Goal: Find specific fact

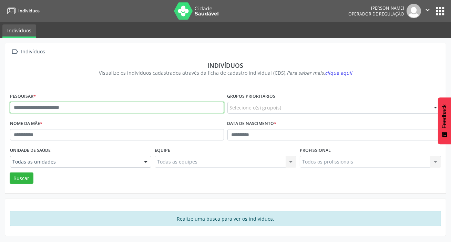
click at [122, 107] on input "text" at bounding box center [117, 108] width 214 height 12
type input "*"
type input "******"
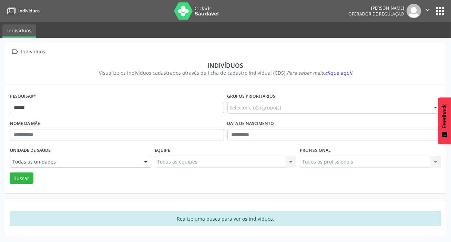
click at [95, 157] on div "Todas as unidades" at bounding box center [80, 162] width 141 height 12
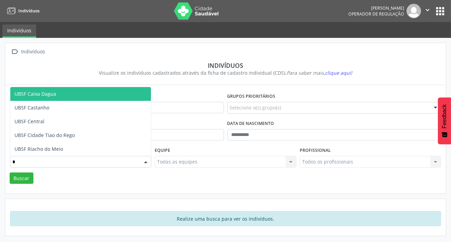
type input "**"
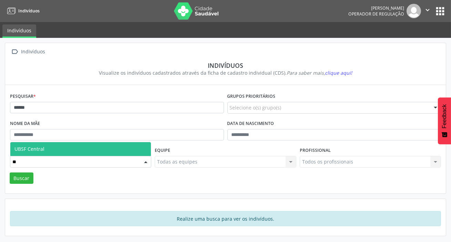
click at [84, 151] on span "UBSF Central" at bounding box center [80, 149] width 141 height 14
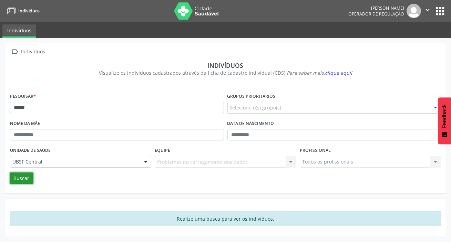
click at [10, 180] on button "Buscar" at bounding box center [22, 179] width 24 height 12
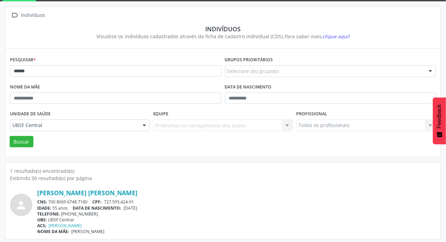
scroll to position [38, 0]
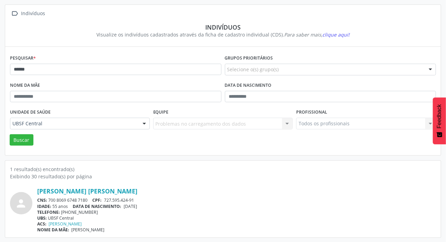
drag, startPoint x: 49, startPoint y: 199, endPoint x: 89, endPoint y: 197, distance: 40.0
click at [89, 197] on div "CNS: 700 8069 6748 7180 CPF: 727.595.424-91" at bounding box center [236, 200] width 399 height 6
copy div "700 8069 6748 7180"
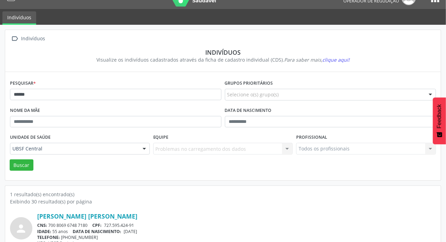
scroll to position [0, 0]
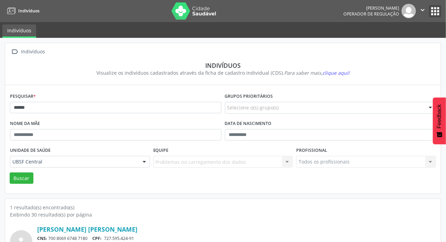
drag, startPoint x: 435, startPoint y: 11, endPoint x: 426, endPoint y: 17, distance: 10.9
click at [435, 11] on button "apps" at bounding box center [435, 11] width 12 height 12
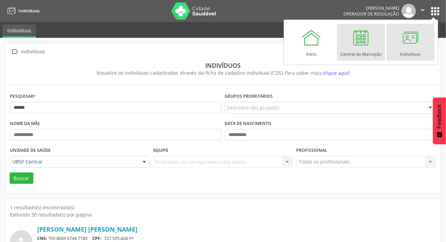
click at [376, 41] on link "Central de Marcação" at bounding box center [361, 42] width 48 height 37
